Goal: Task Accomplishment & Management: Use online tool/utility

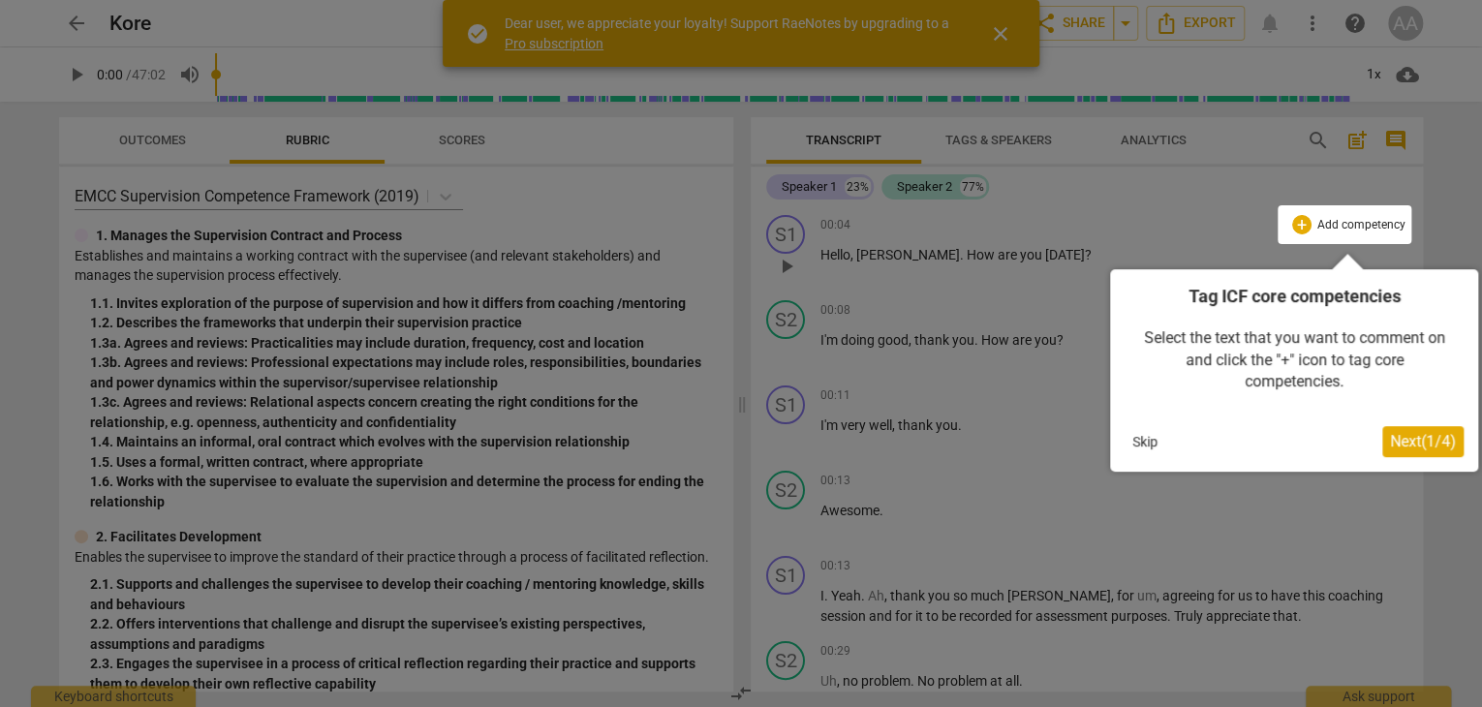
click at [999, 29] on div at bounding box center [741, 353] width 1482 height 707
click at [1007, 31] on div at bounding box center [741, 353] width 1482 height 707
click at [1004, 34] on div at bounding box center [741, 353] width 1482 height 707
click at [1401, 436] on span "Next ( 1 / 4 )" at bounding box center [1423, 441] width 66 height 18
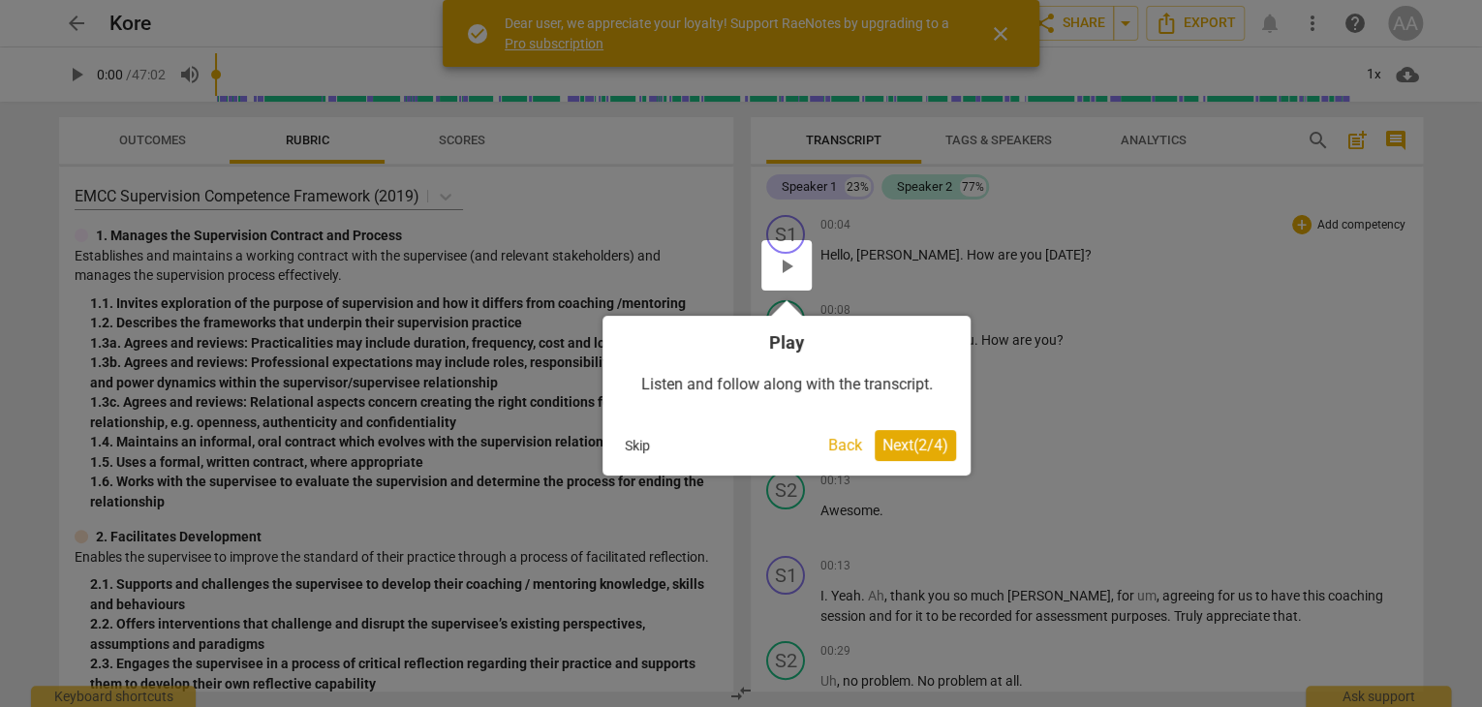
click at [919, 448] on span "Next ( 2 / 4 )" at bounding box center [915, 445] width 66 height 18
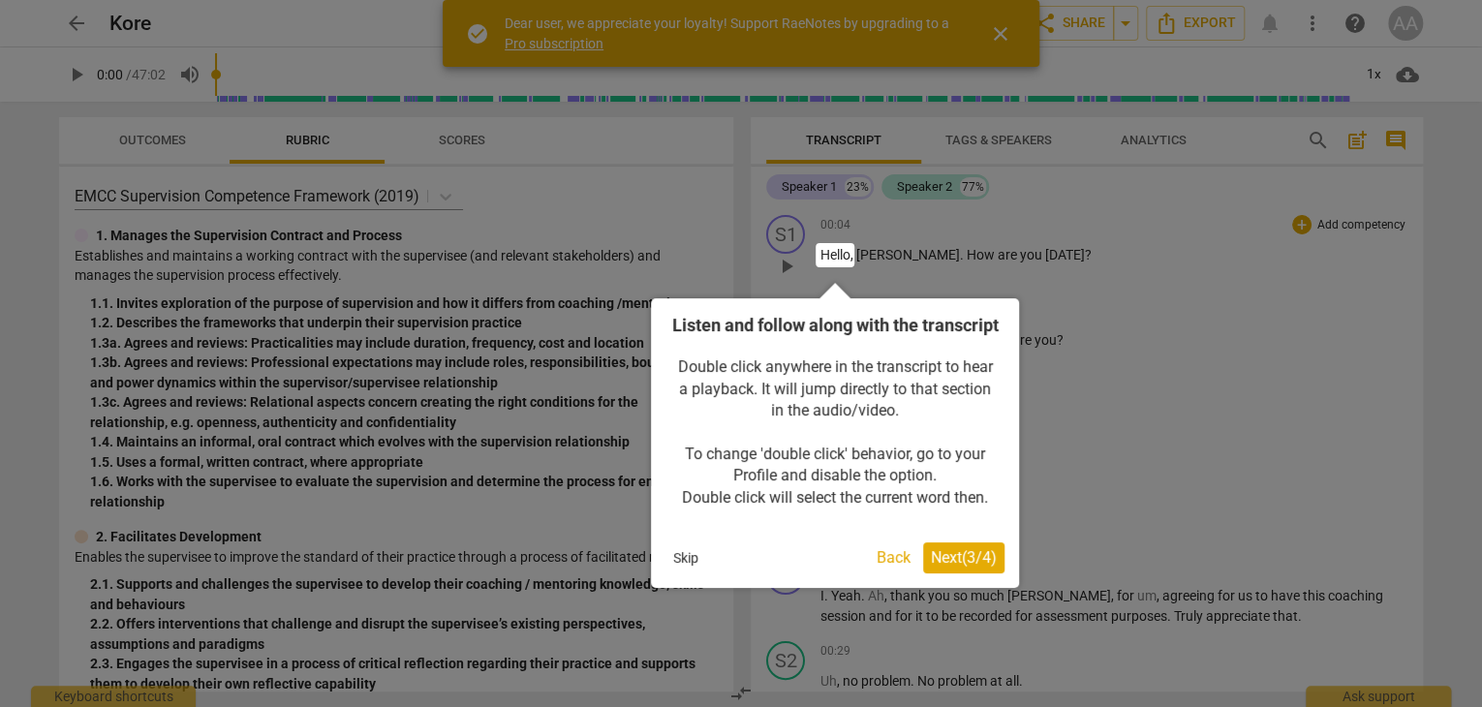
click at [677, 572] on button "Skip" at bounding box center [685, 557] width 41 height 29
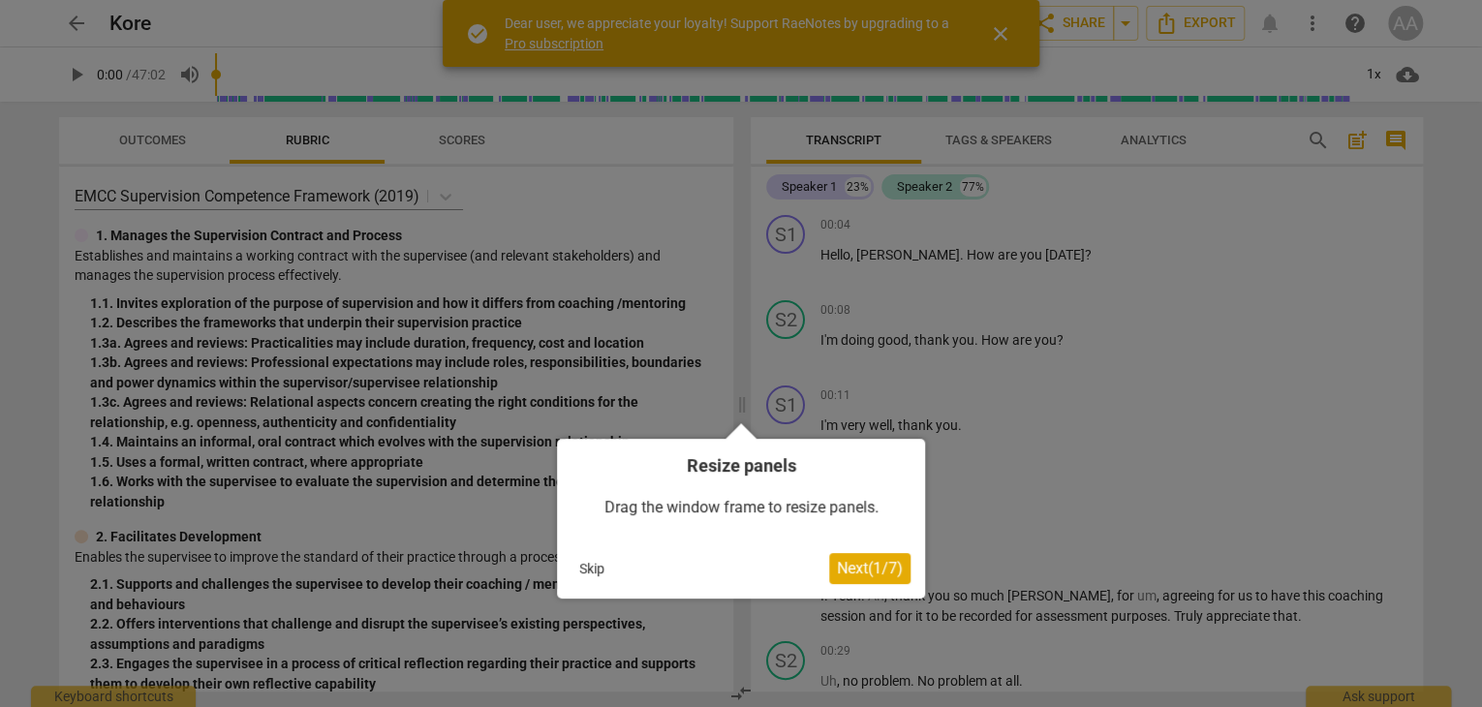
click at [602, 571] on button "Skip" at bounding box center [592, 568] width 41 height 29
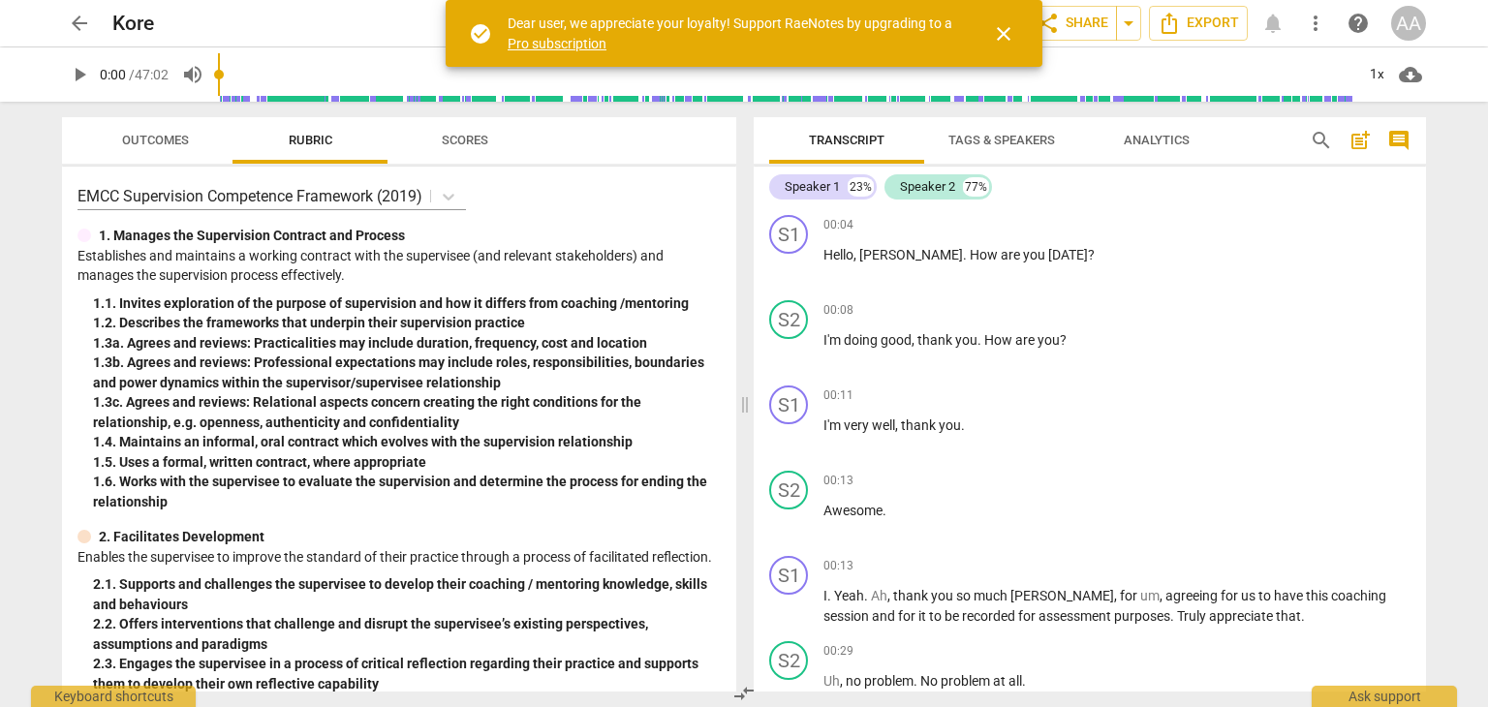
click at [997, 32] on span "close" at bounding box center [1003, 33] width 23 height 23
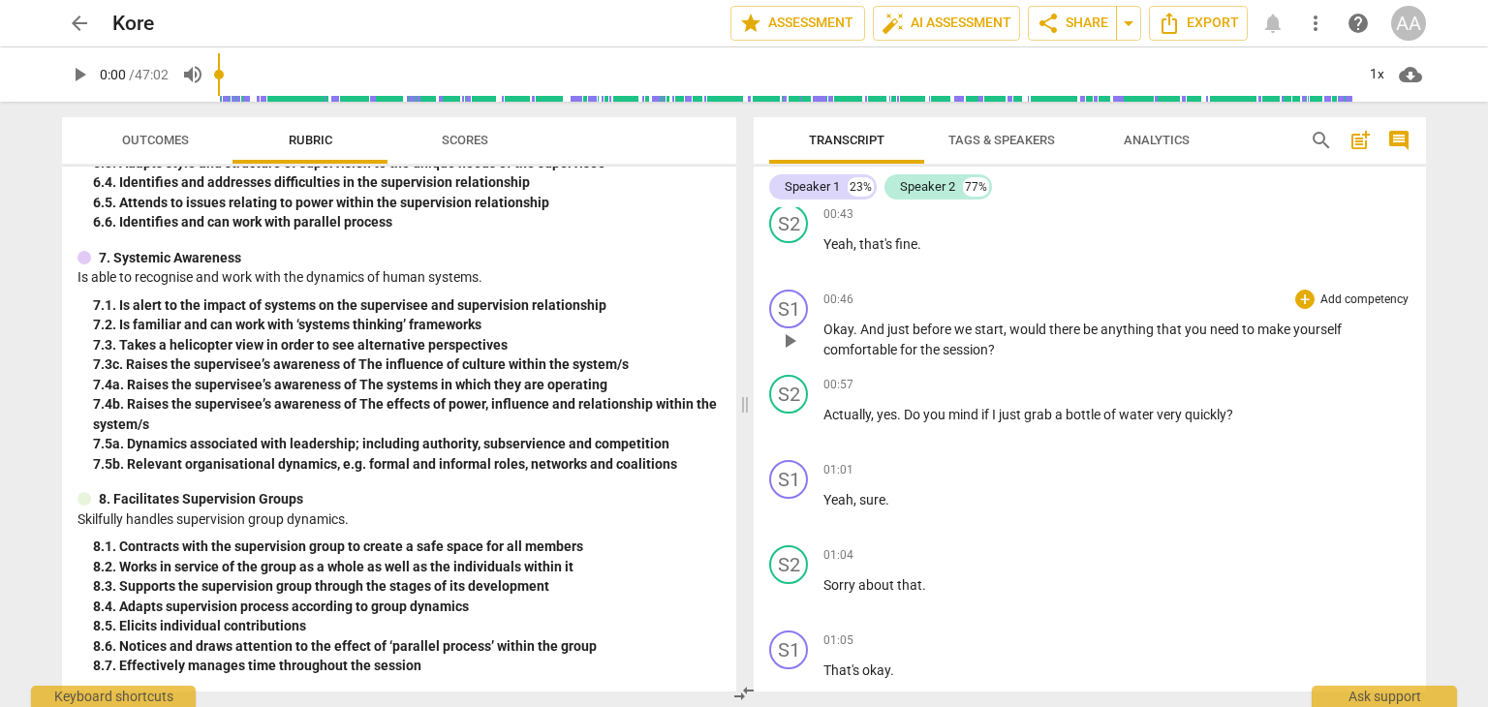
scroll to position [678, 0]
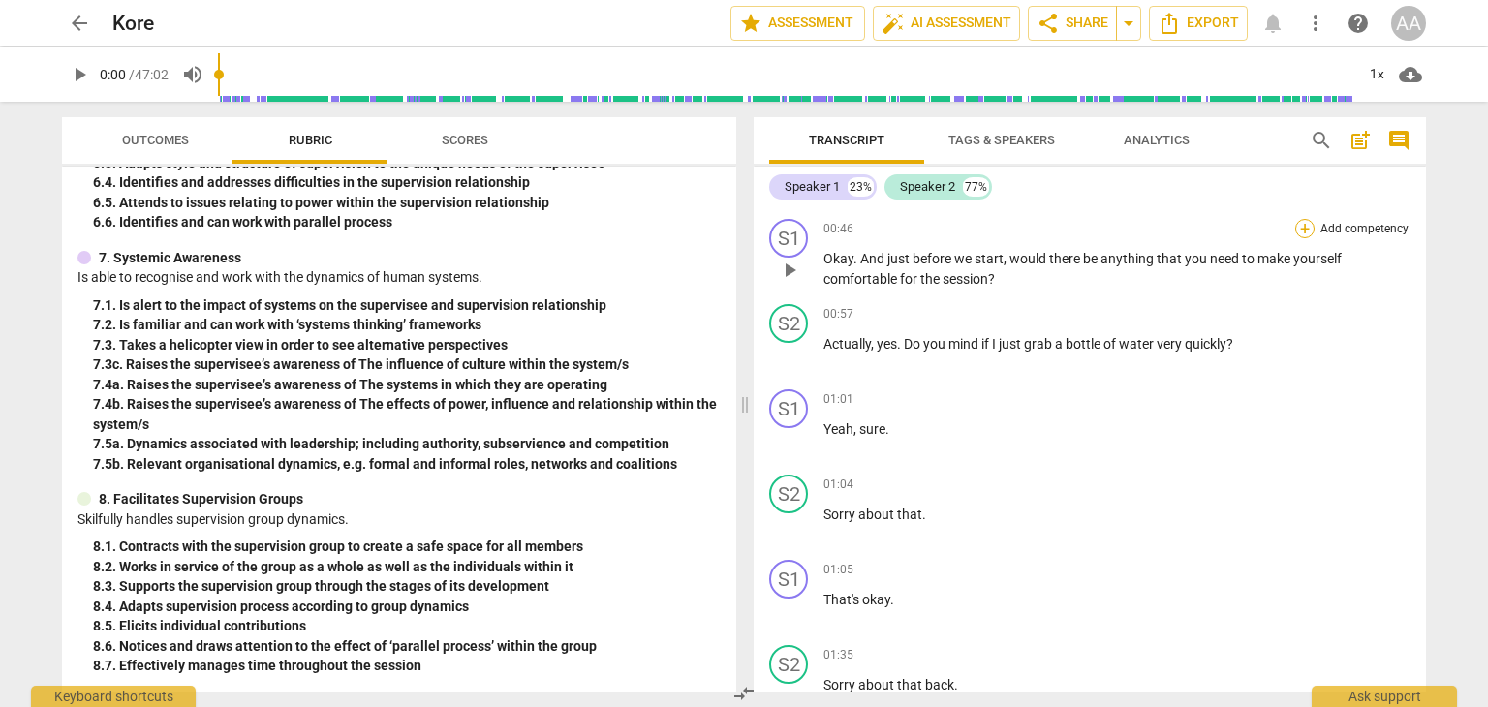
click at [1303, 226] on div "+" at bounding box center [1304, 228] width 19 height 19
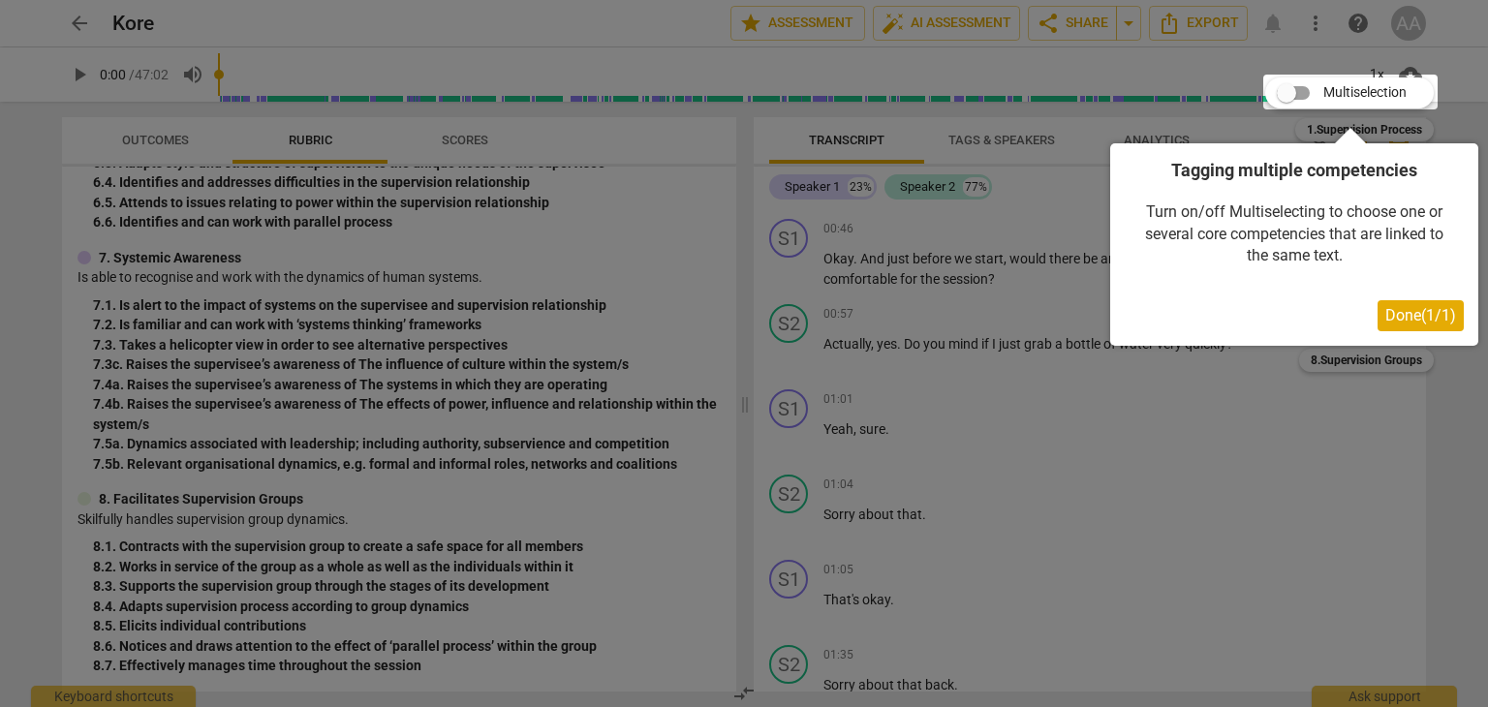
click at [1407, 308] on span "Done ( 1 / 1 )" at bounding box center [1420, 315] width 71 height 18
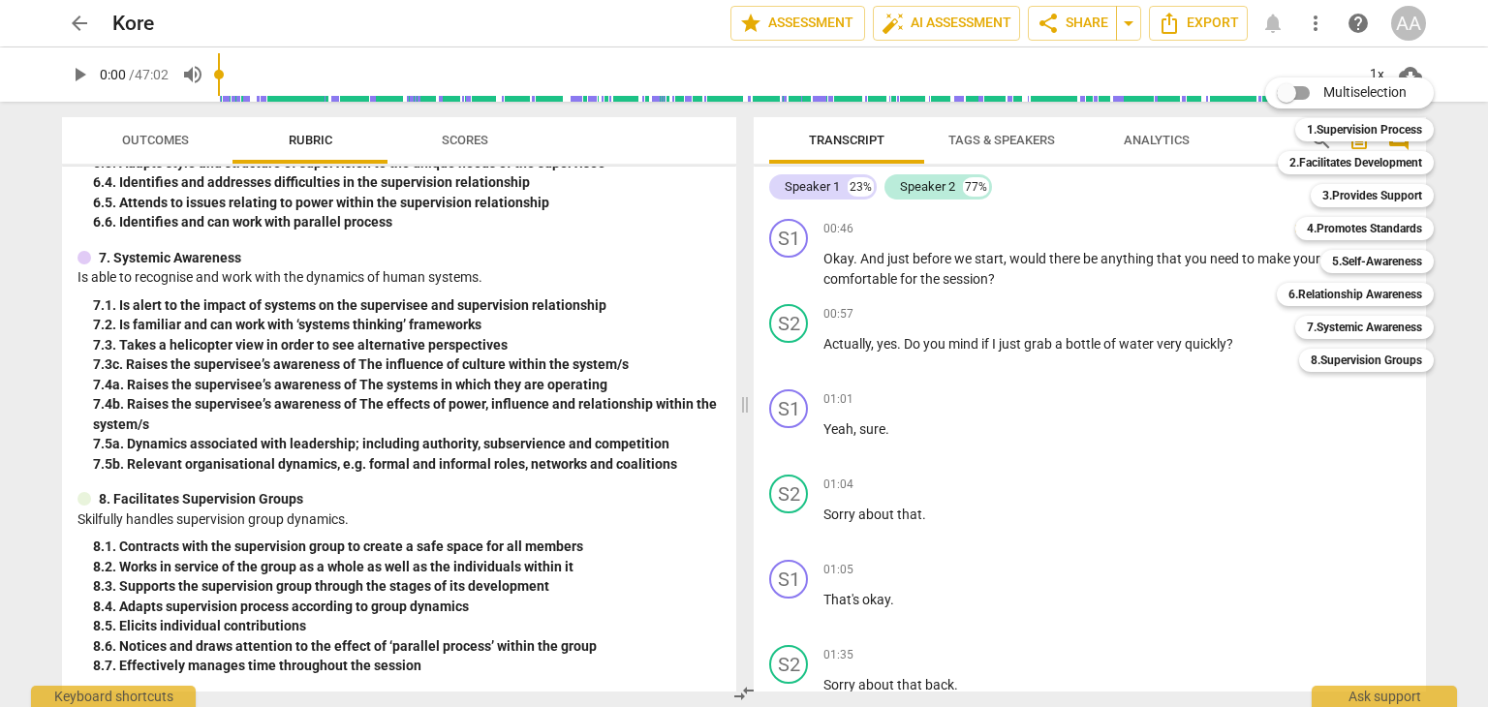
click at [1163, 464] on div at bounding box center [744, 353] width 1488 height 707
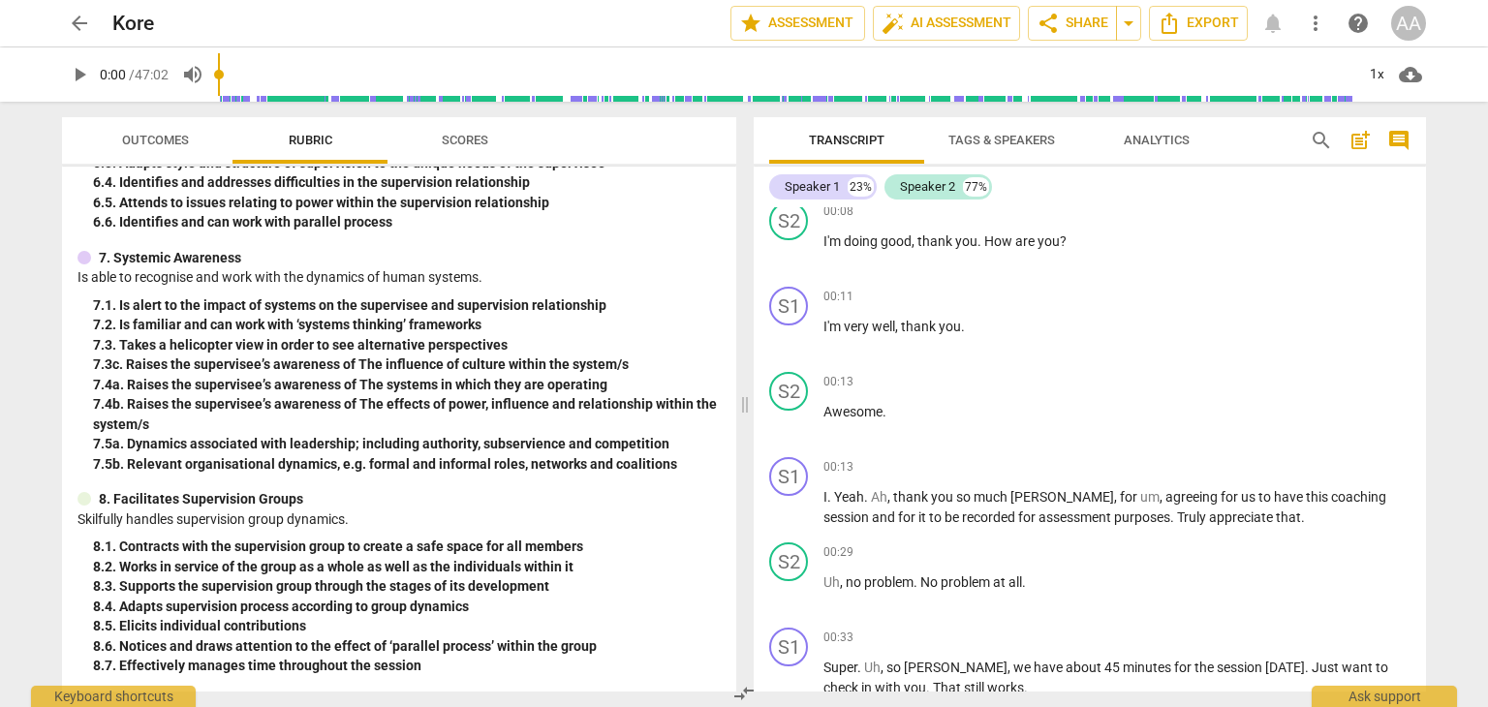
scroll to position [0, 0]
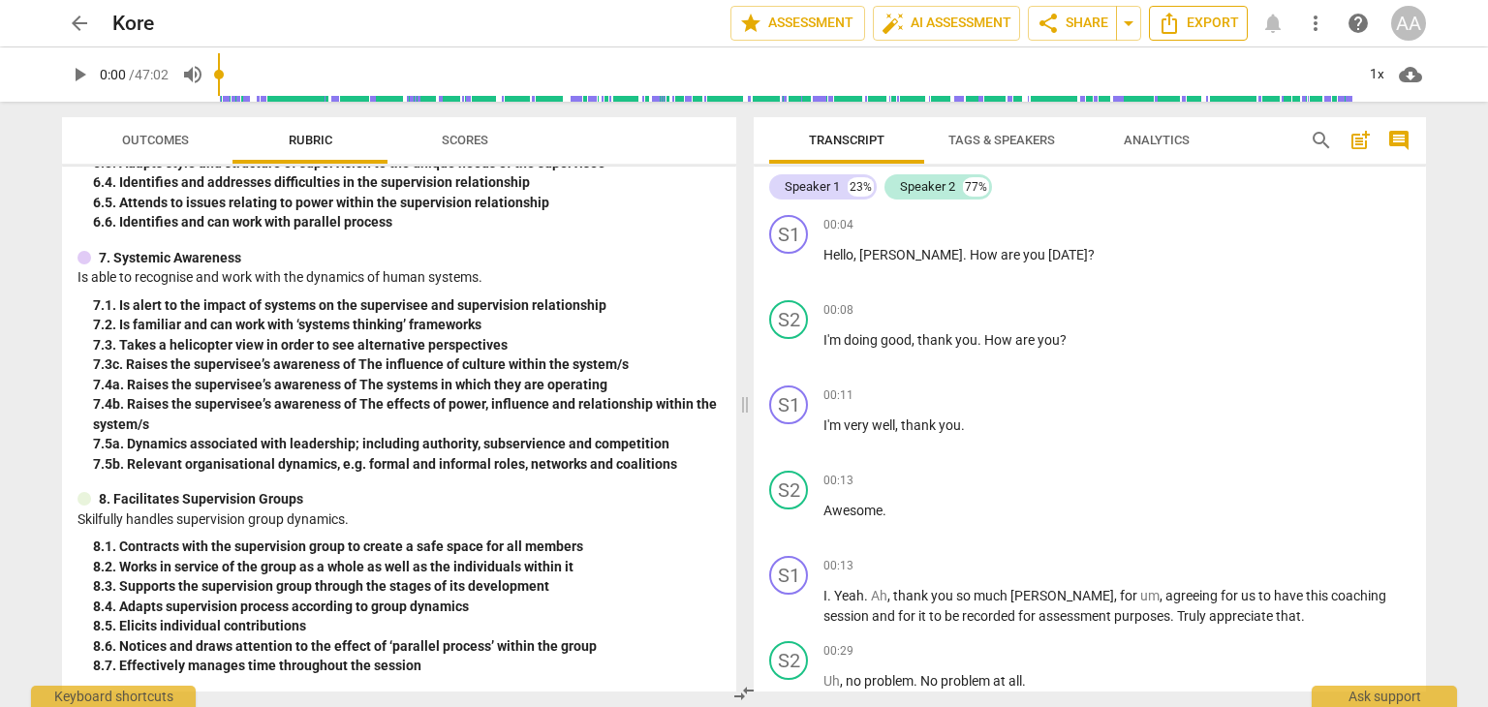
click at [1174, 24] on icon "Export" at bounding box center [1169, 23] width 23 height 23
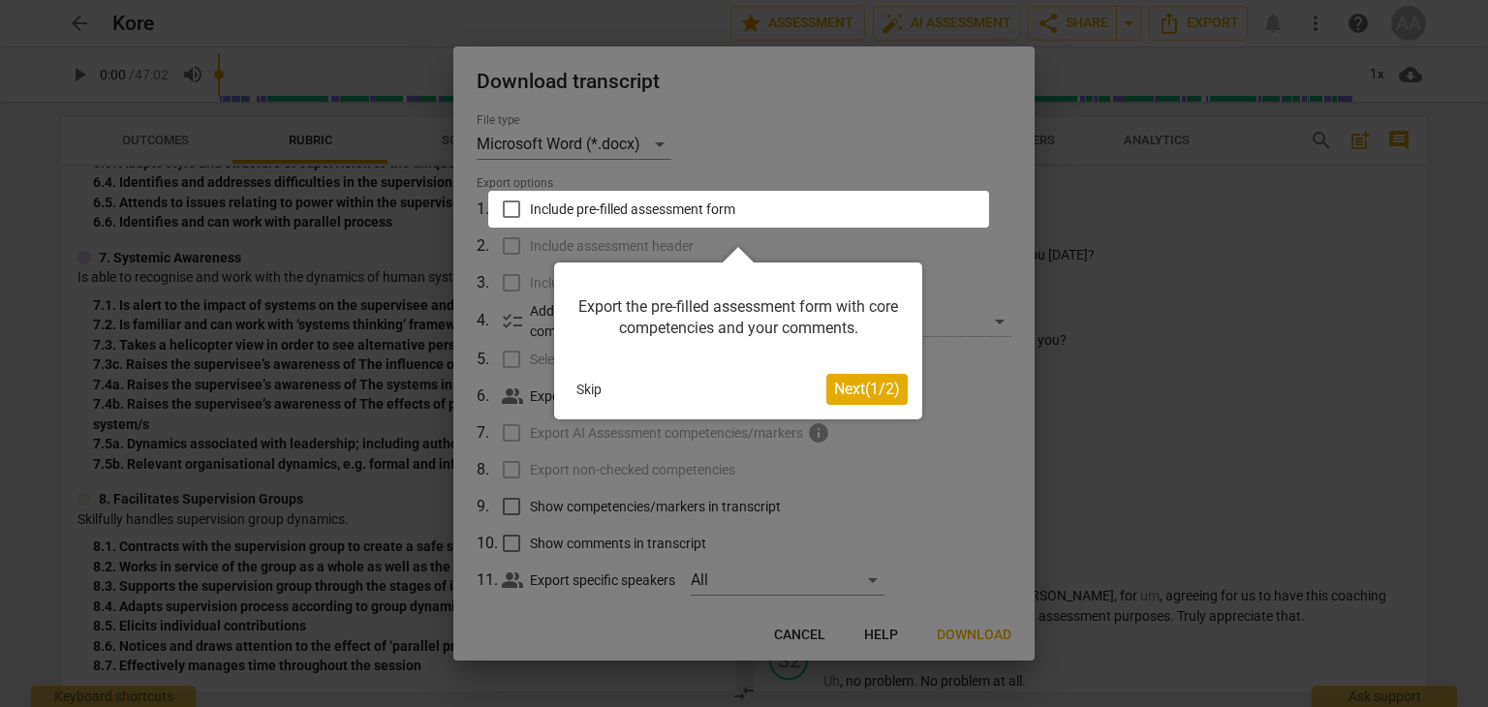
click at [589, 385] on button "Skip" at bounding box center [589, 389] width 41 height 29
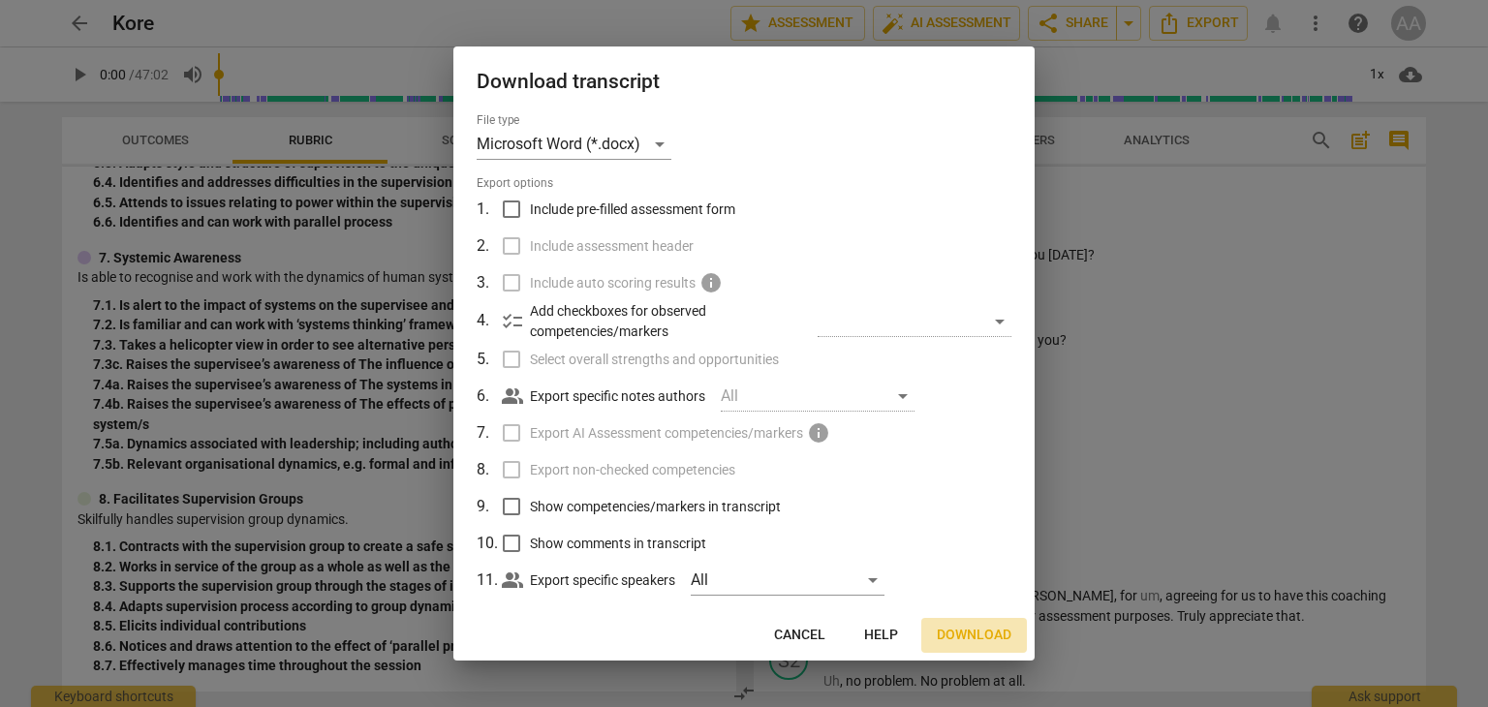
click at [1002, 641] on span "Download" at bounding box center [974, 635] width 75 height 19
